Goal: Navigation & Orientation: Go to known website

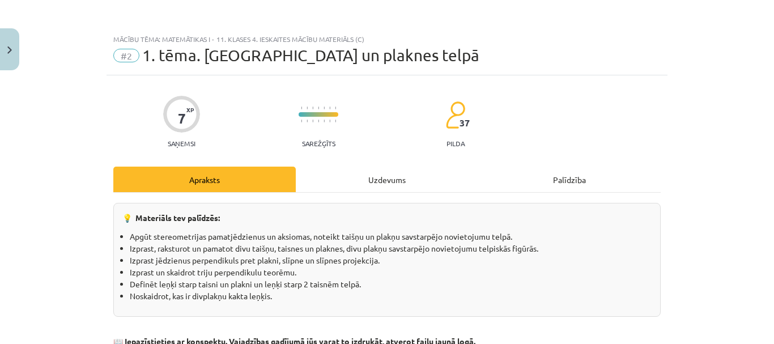
scroll to position [383, 0]
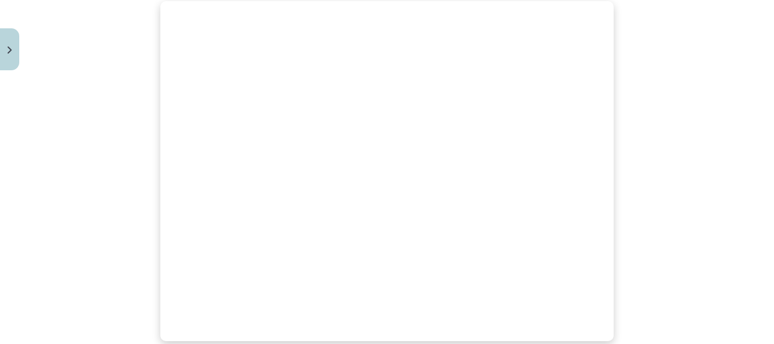
click at [730, 121] on div "Mācību tēma: Matemātikas i - 11. klases 4. ieskaites mācību materiāls (c) #2 1.…" at bounding box center [387, 172] width 774 height 344
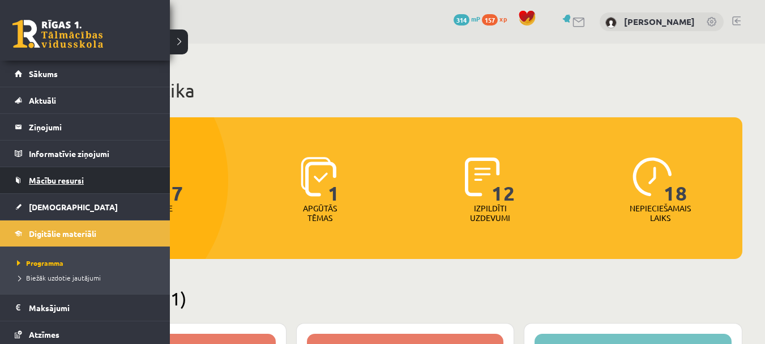
click at [92, 174] on link "Mācību resursi" at bounding box center [85, 180] width 141 height 26
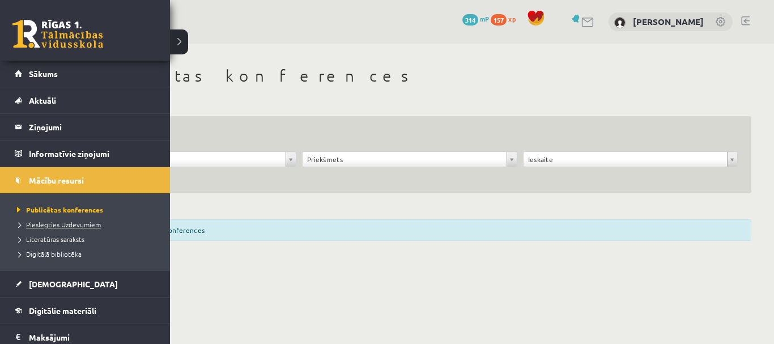
click at [62, 225] on span "Pieslēgties Uzdevumiem" at bounding box center [57, 224] width 87 height 9
